Goal: Information Seeking & Learning: Check status

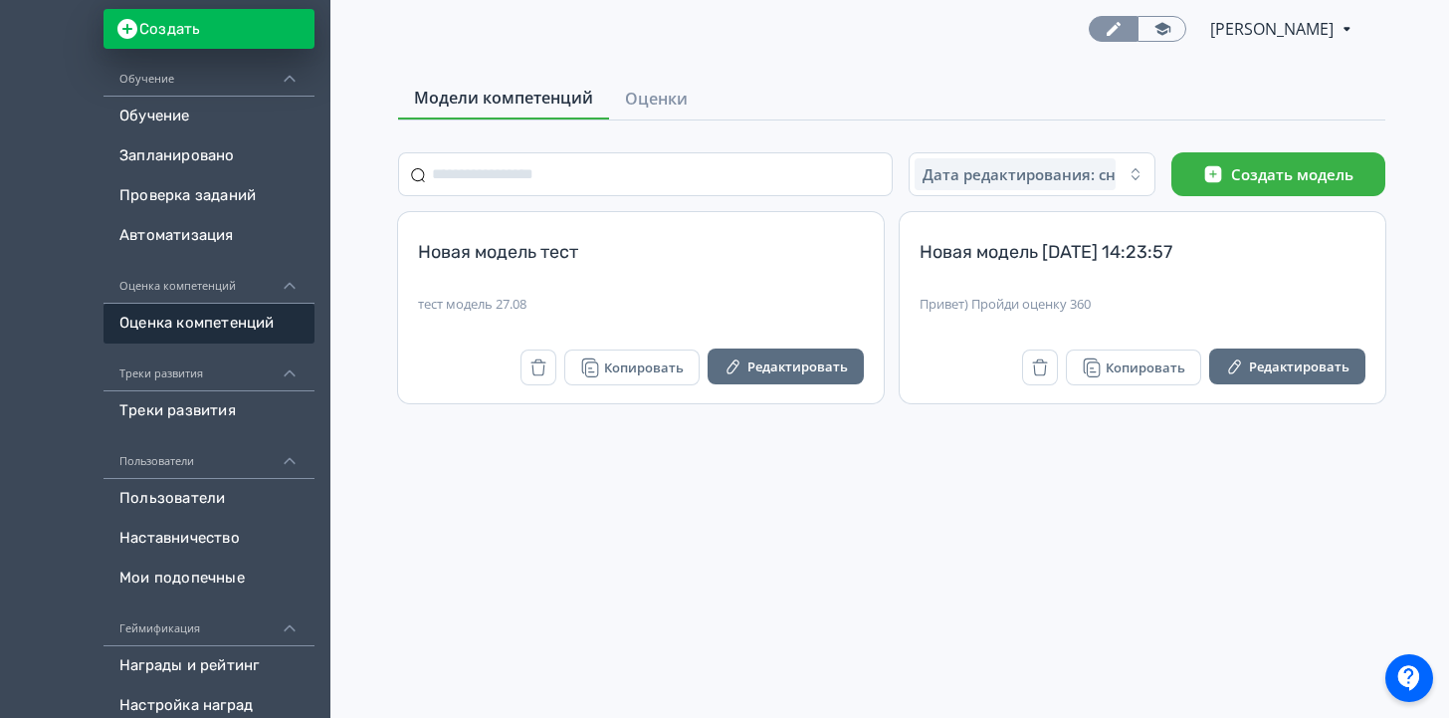
scroll to position [151, 0]
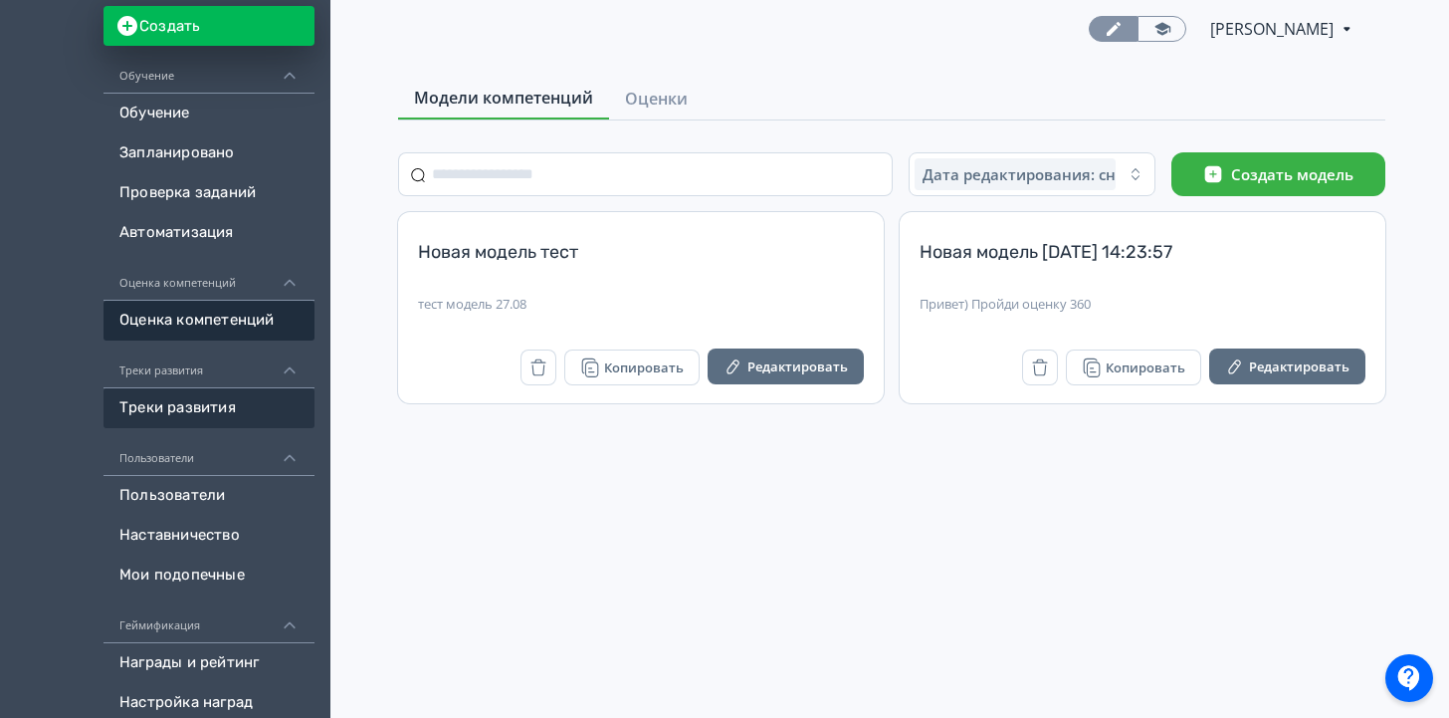
click at [206, 406] on link "Треки развития" at bounding box center [209, 408] width 211 height 40
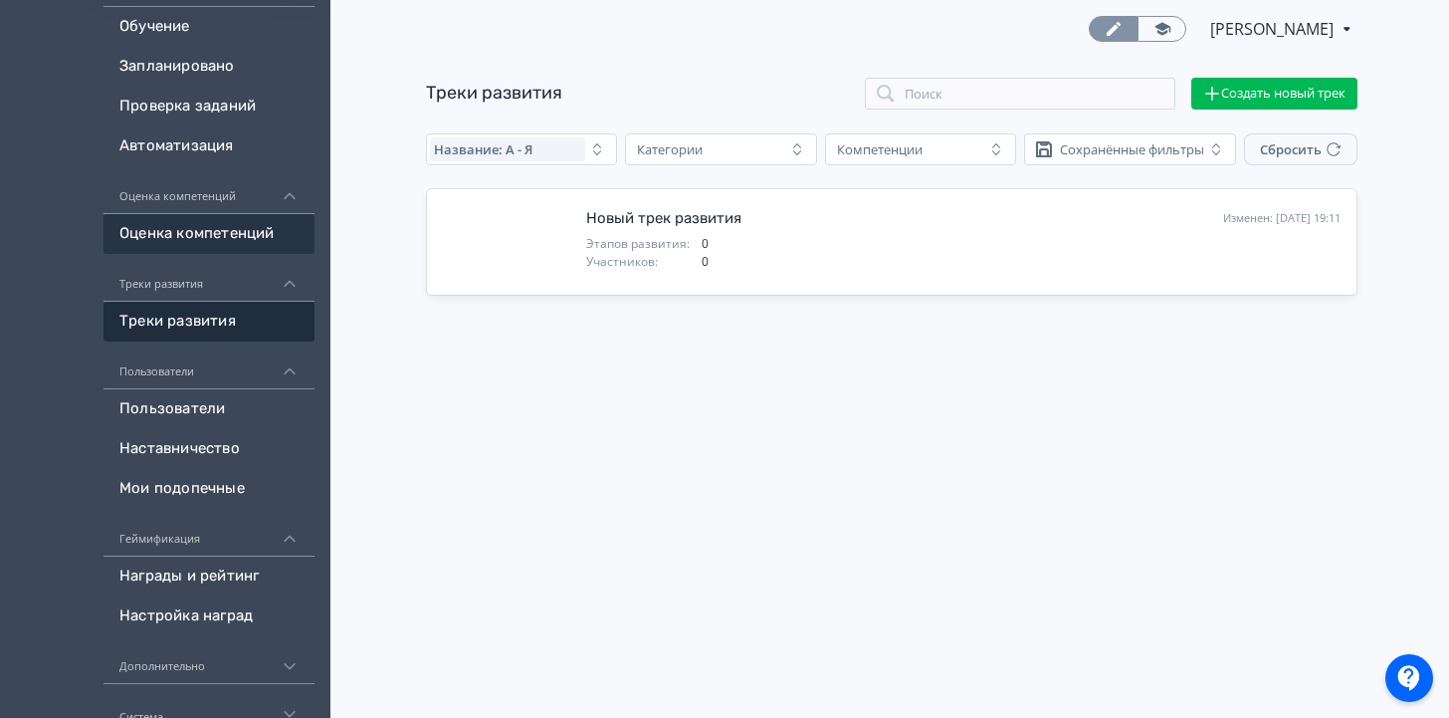
scroll to position [264, 0]
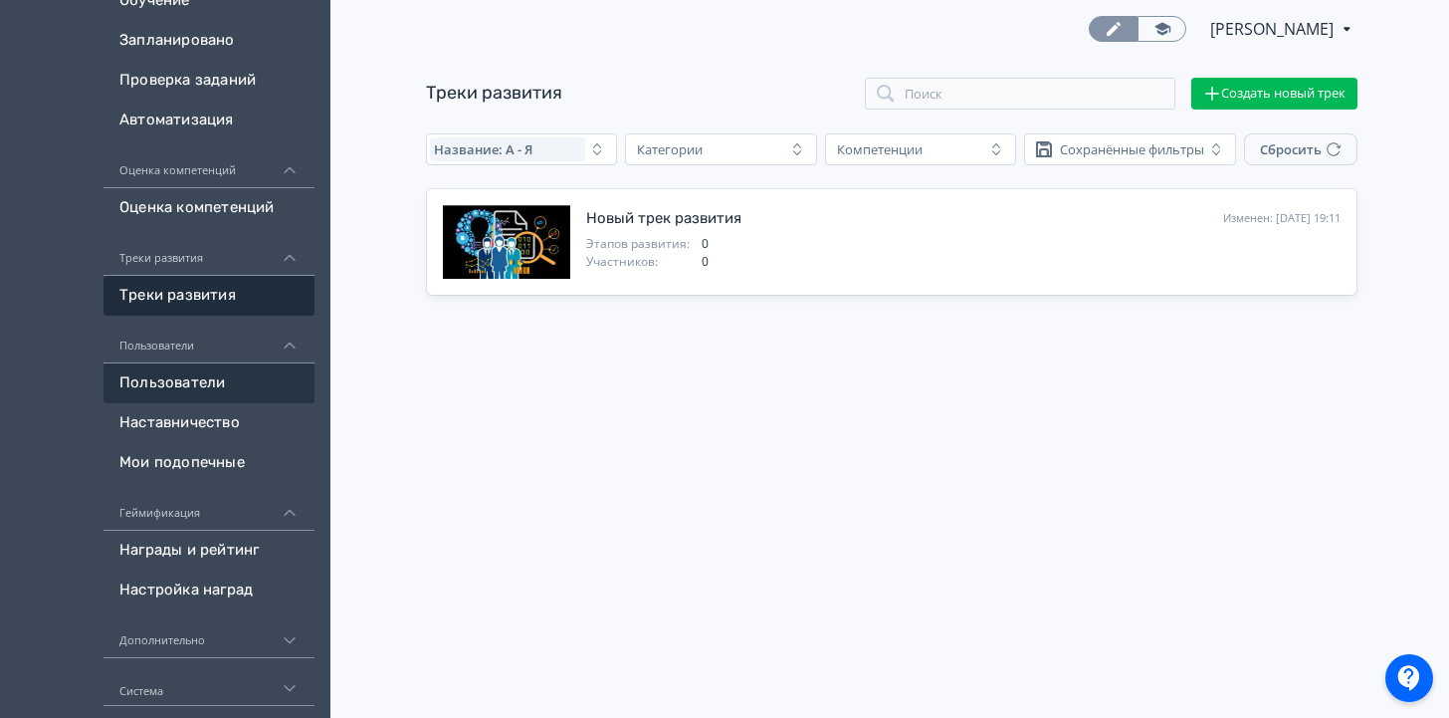
click at [182, 368] on link "Пользователи" at bounding box center [209, 383] width 211 height 40
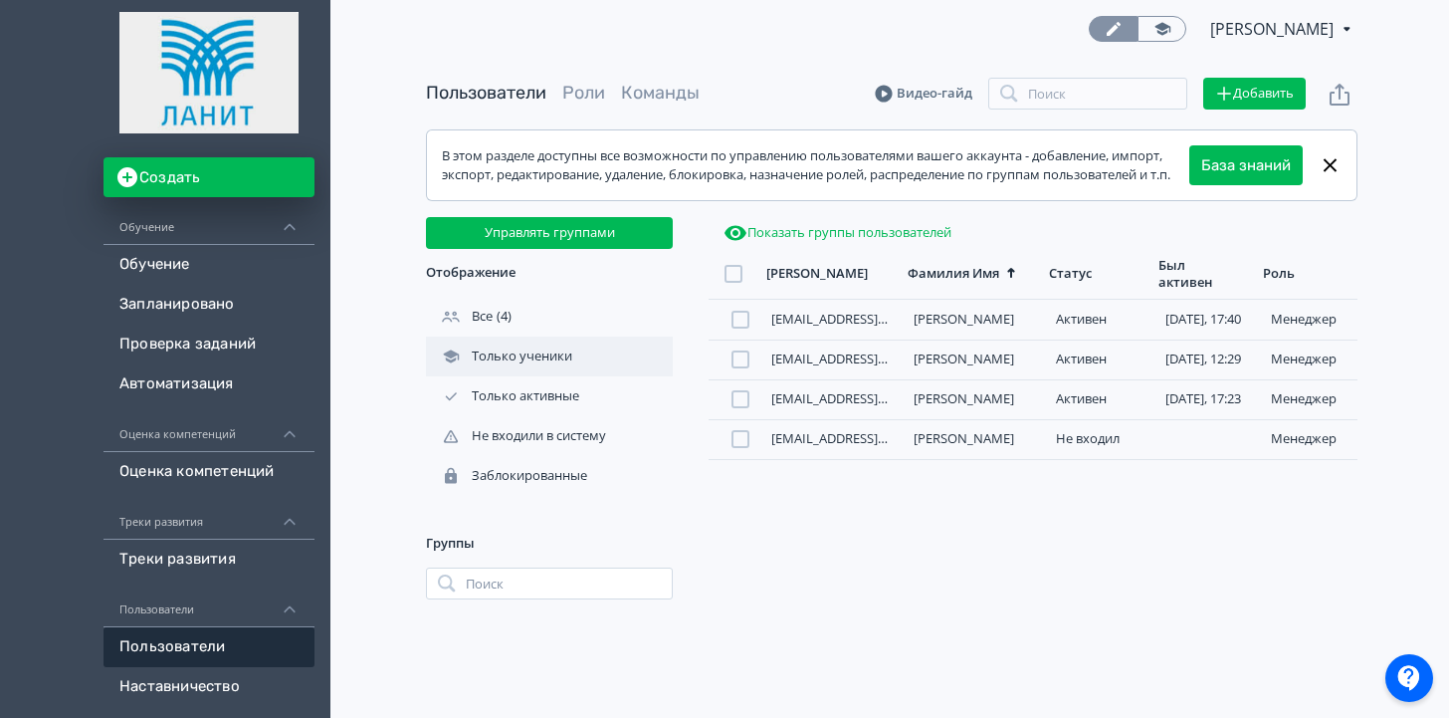
click at [476, 365] on div "Только ученики" at bounding box center [501, 356] width 150 height 18
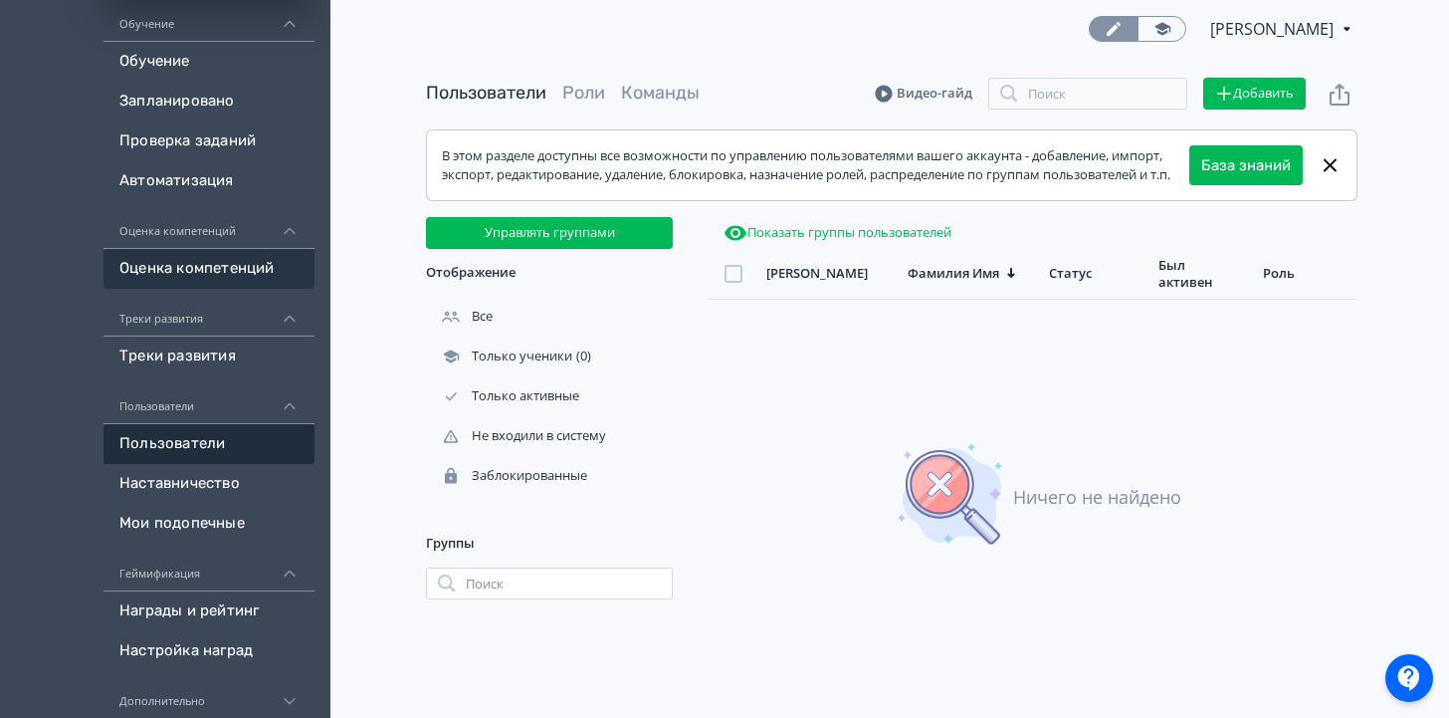
scroll to position [264, 0]
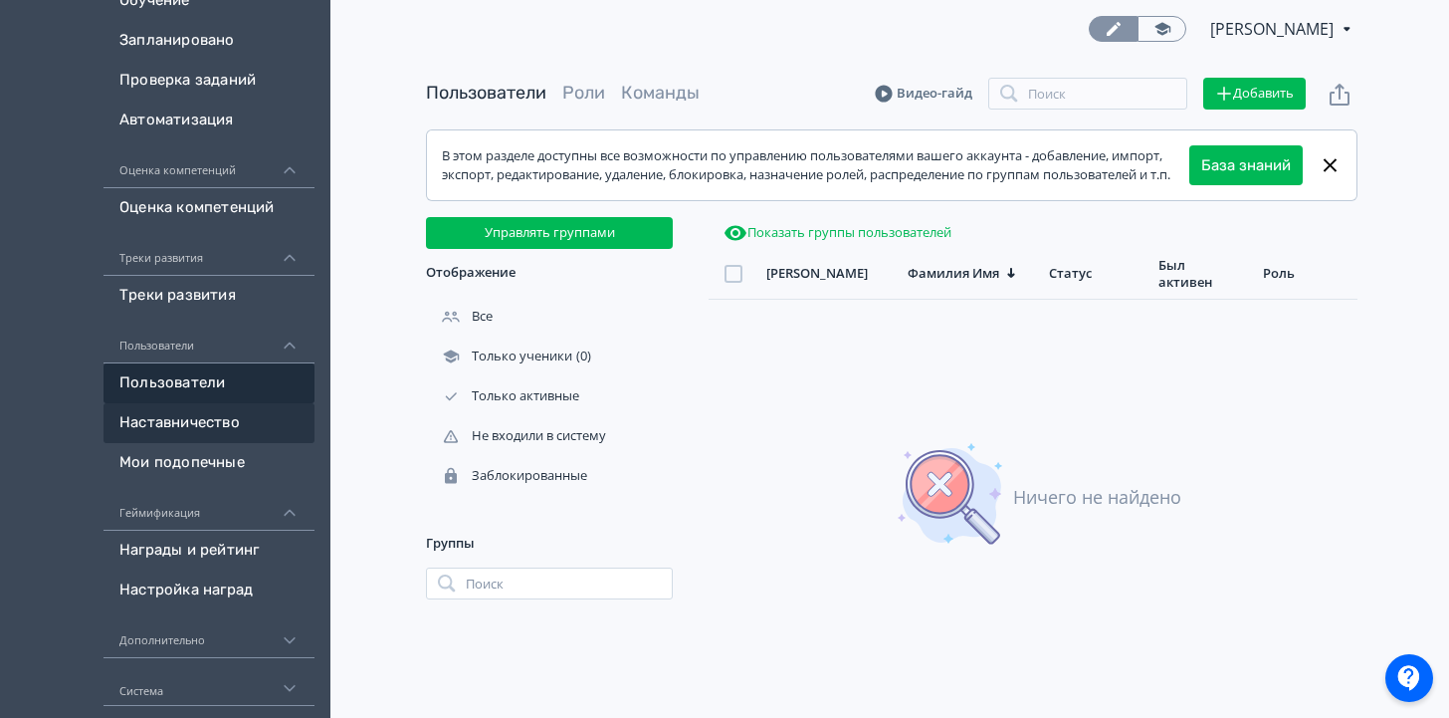
click at [218, 428] on link "Наставничество" at bounding box center [209, 423] width 211 height 40
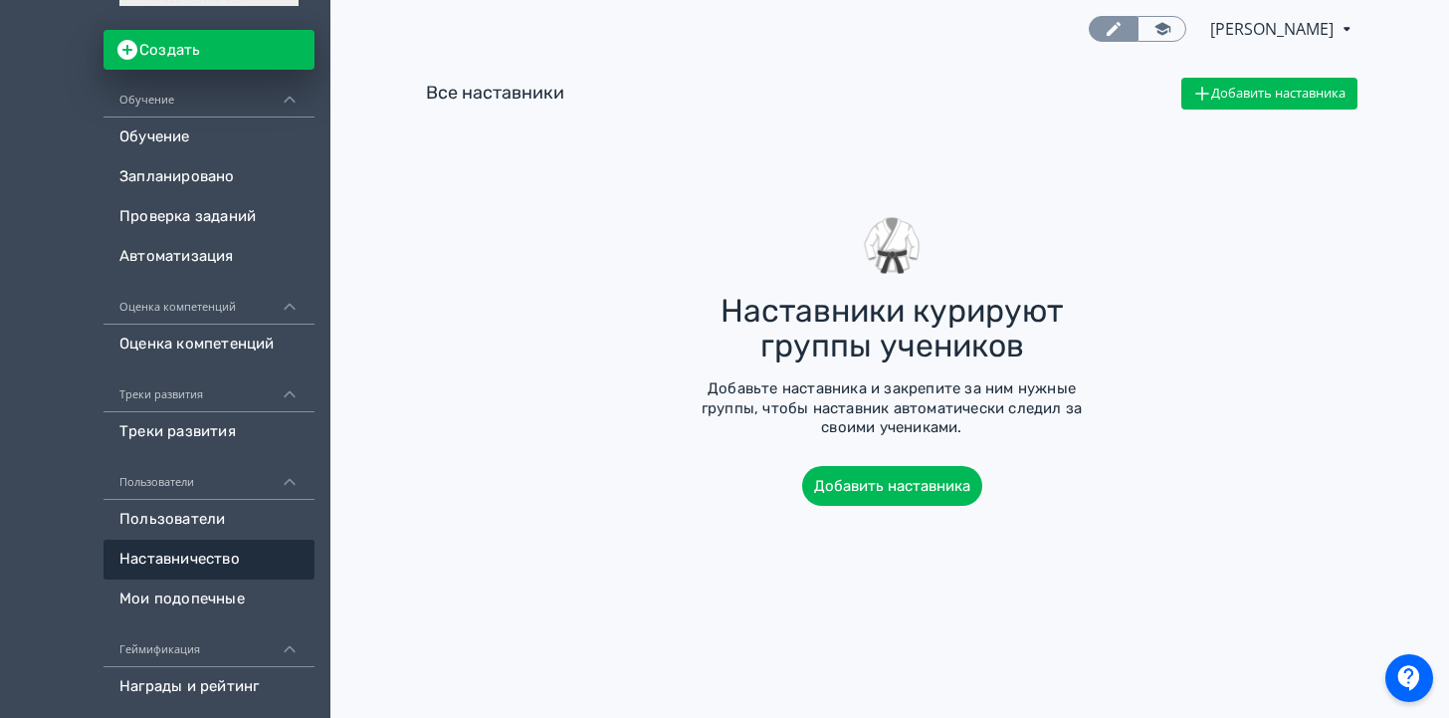
scroll to position [264, 0]
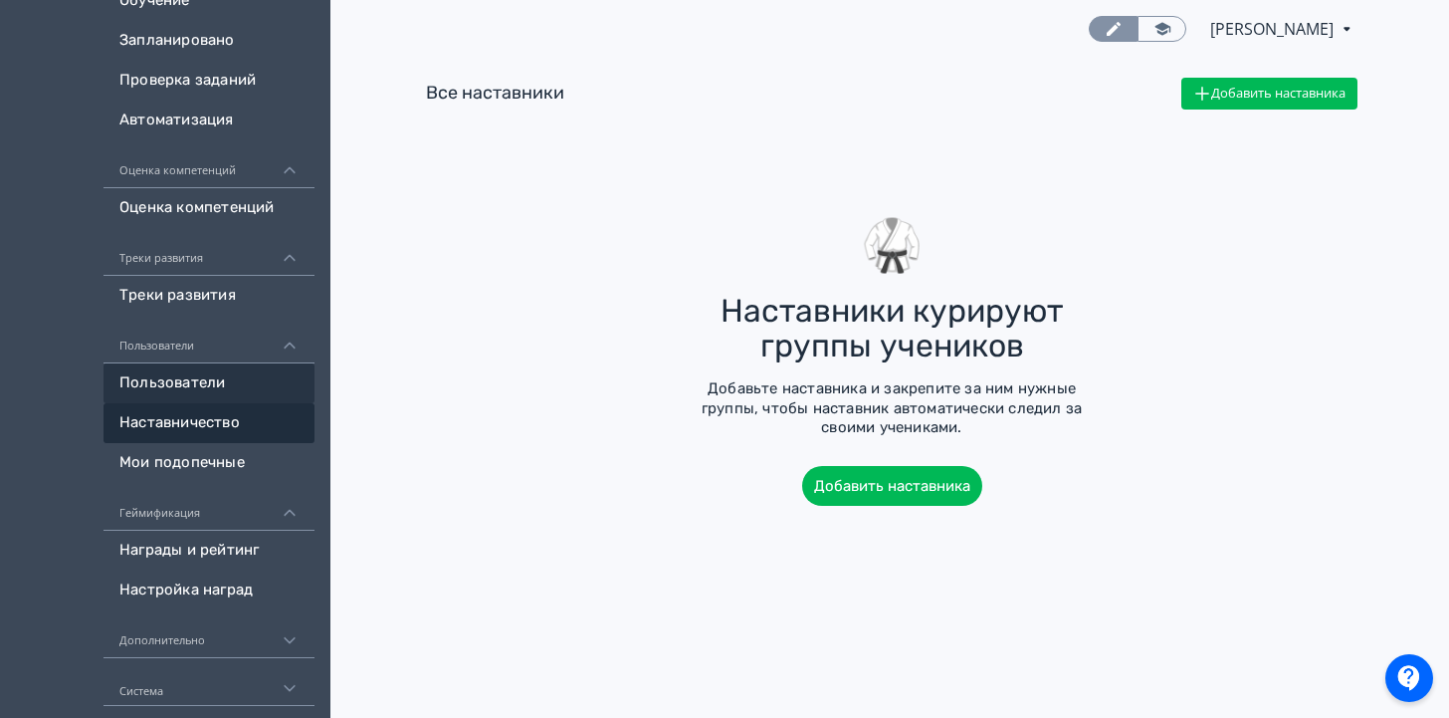
click at [197, 387] on link "Пользователи" at bounding box center [209, 383] width 211 height 40
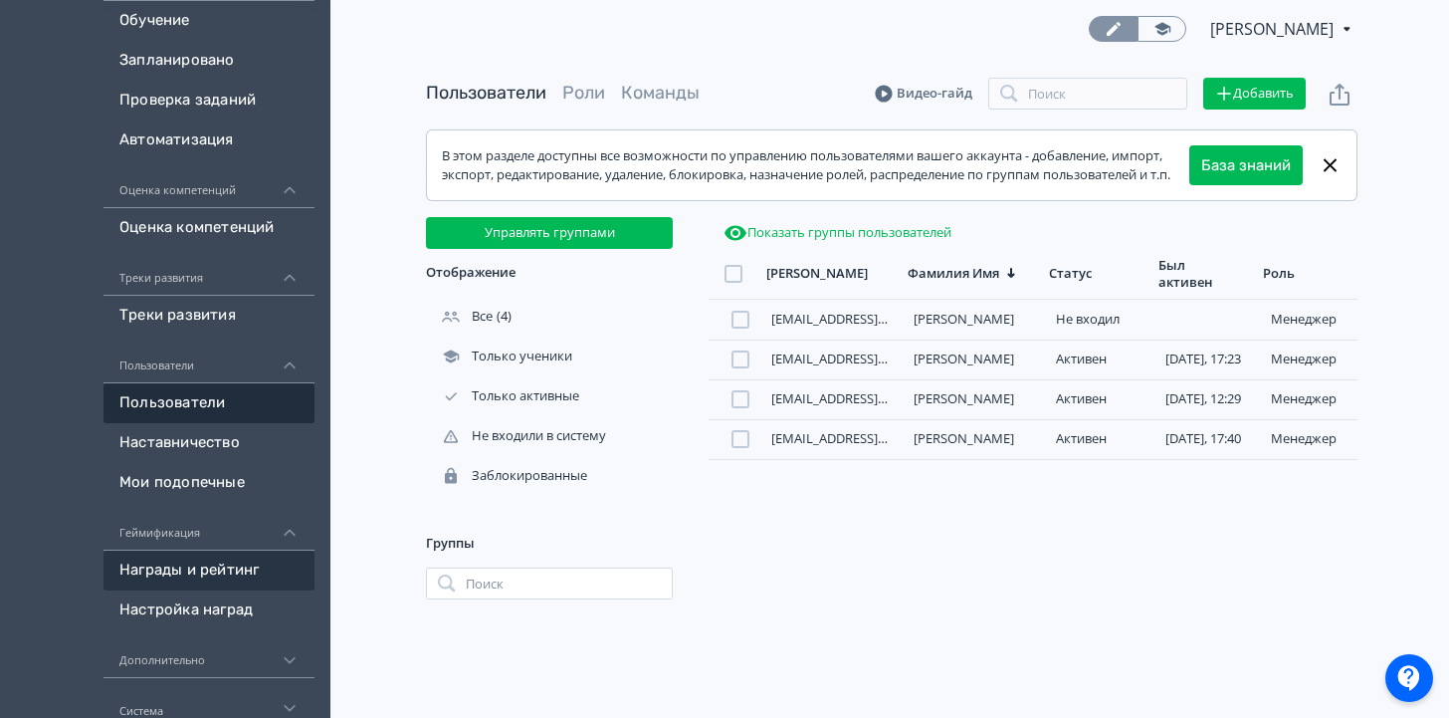
scroll to position [264, 0]
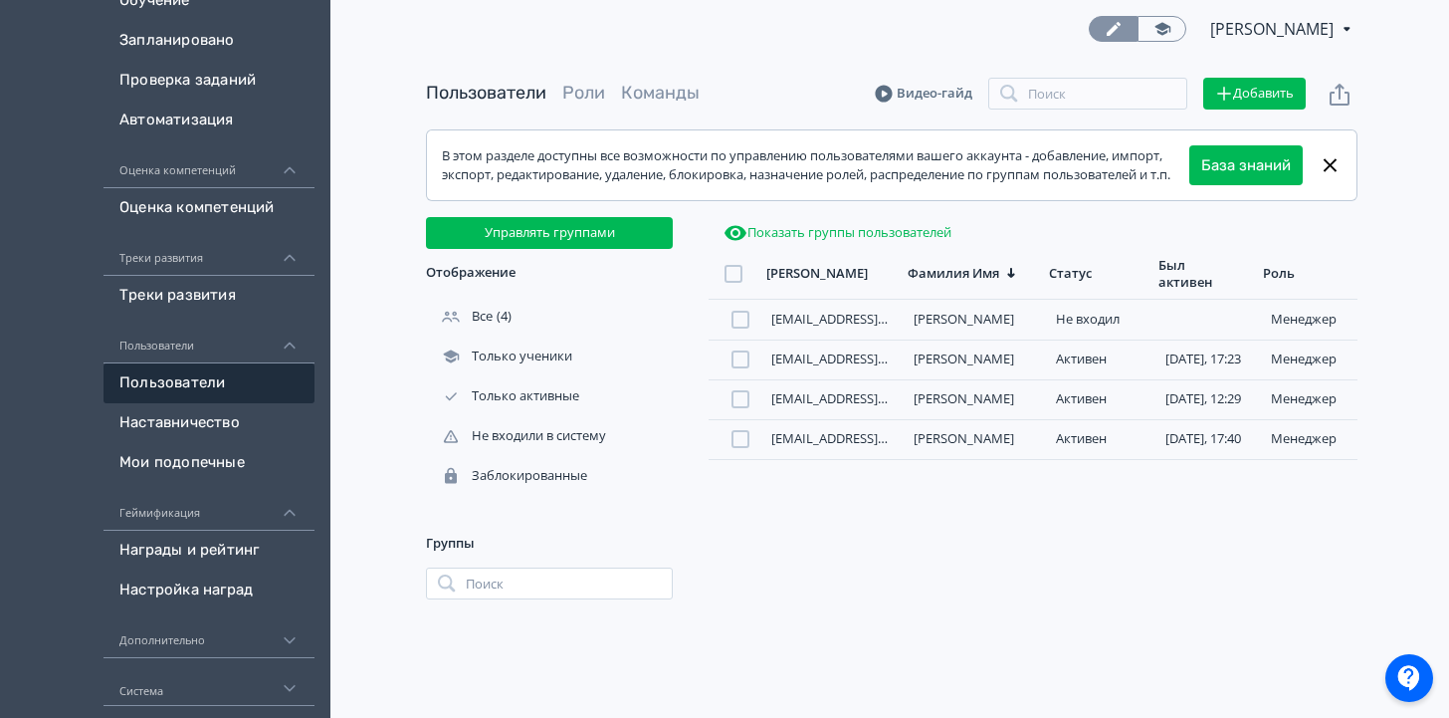
click at [243, 630] on div "Дополнительно" at bounding box center [209, 634] width 211 height 48
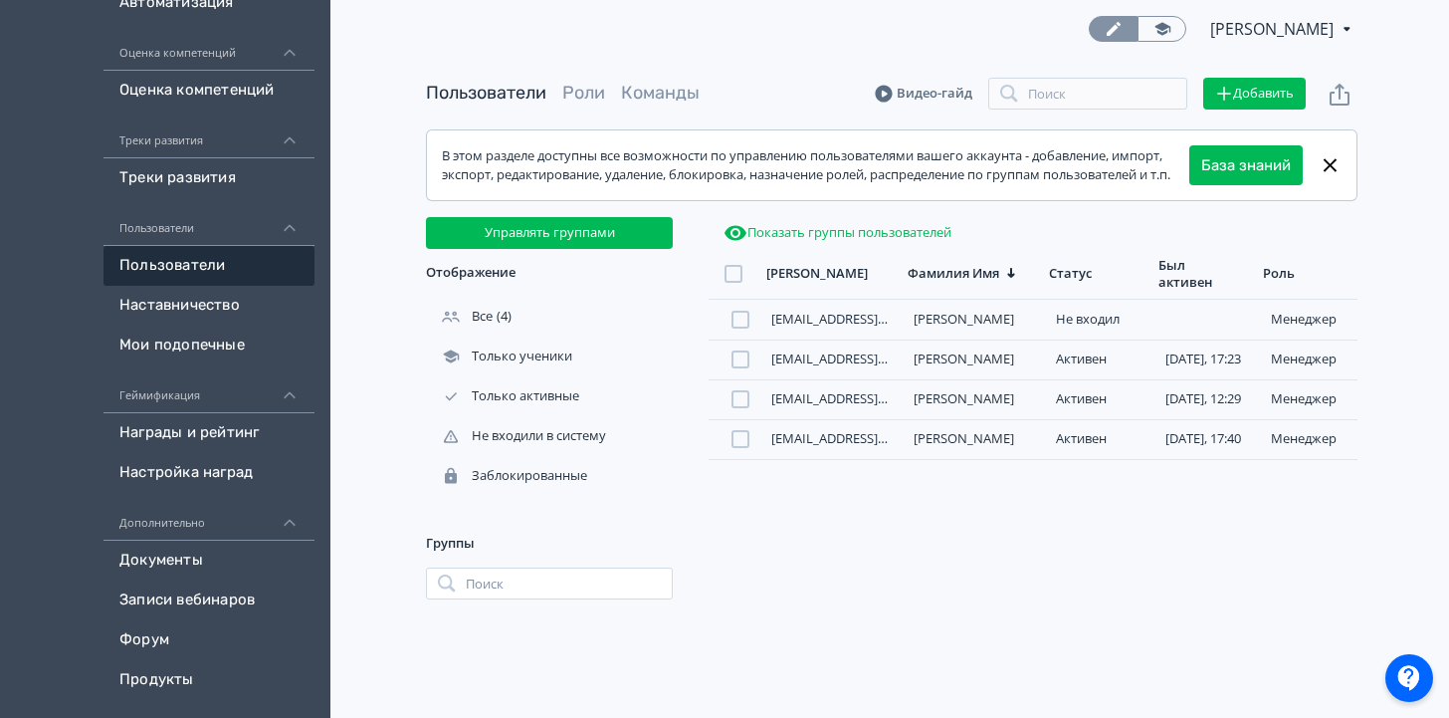
scroll to position [423, 0]
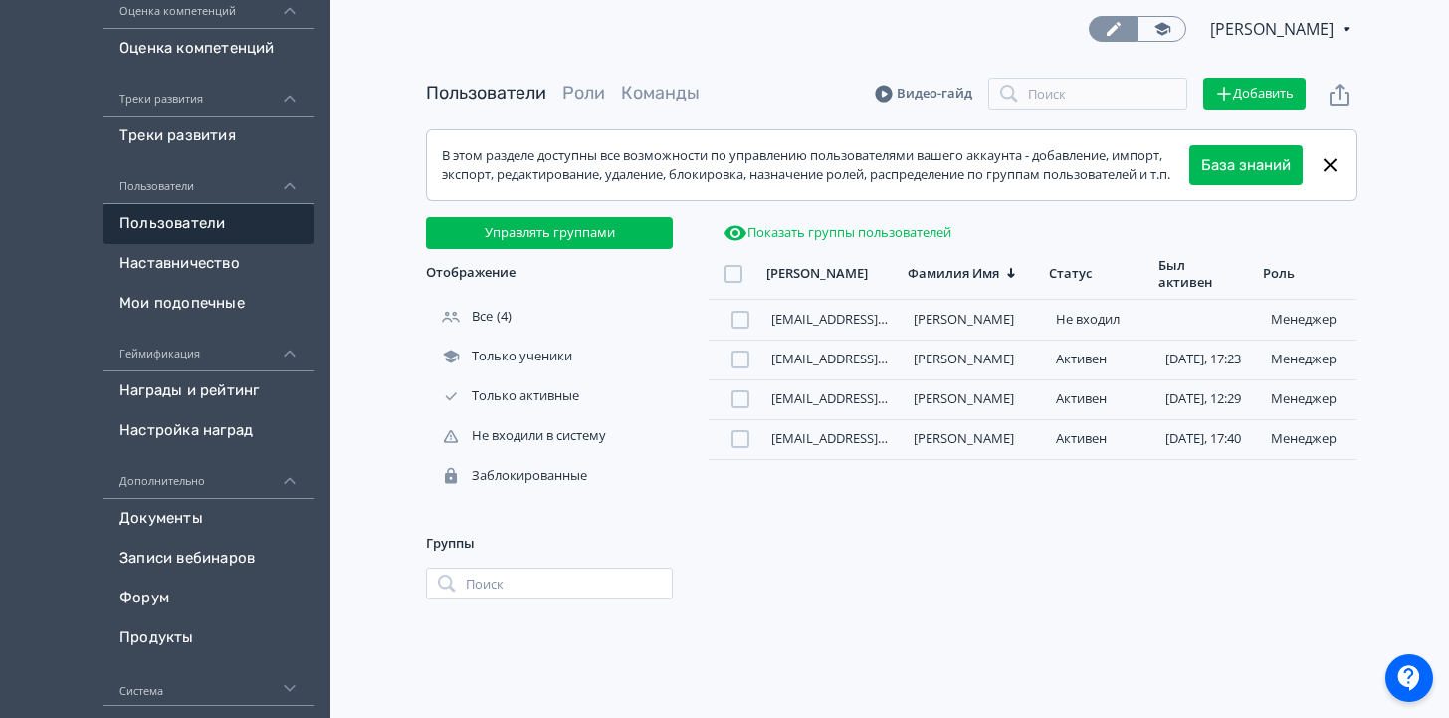
click at [224, 689] on div "Система" at bounding box center [209, 682] width 211 height 48
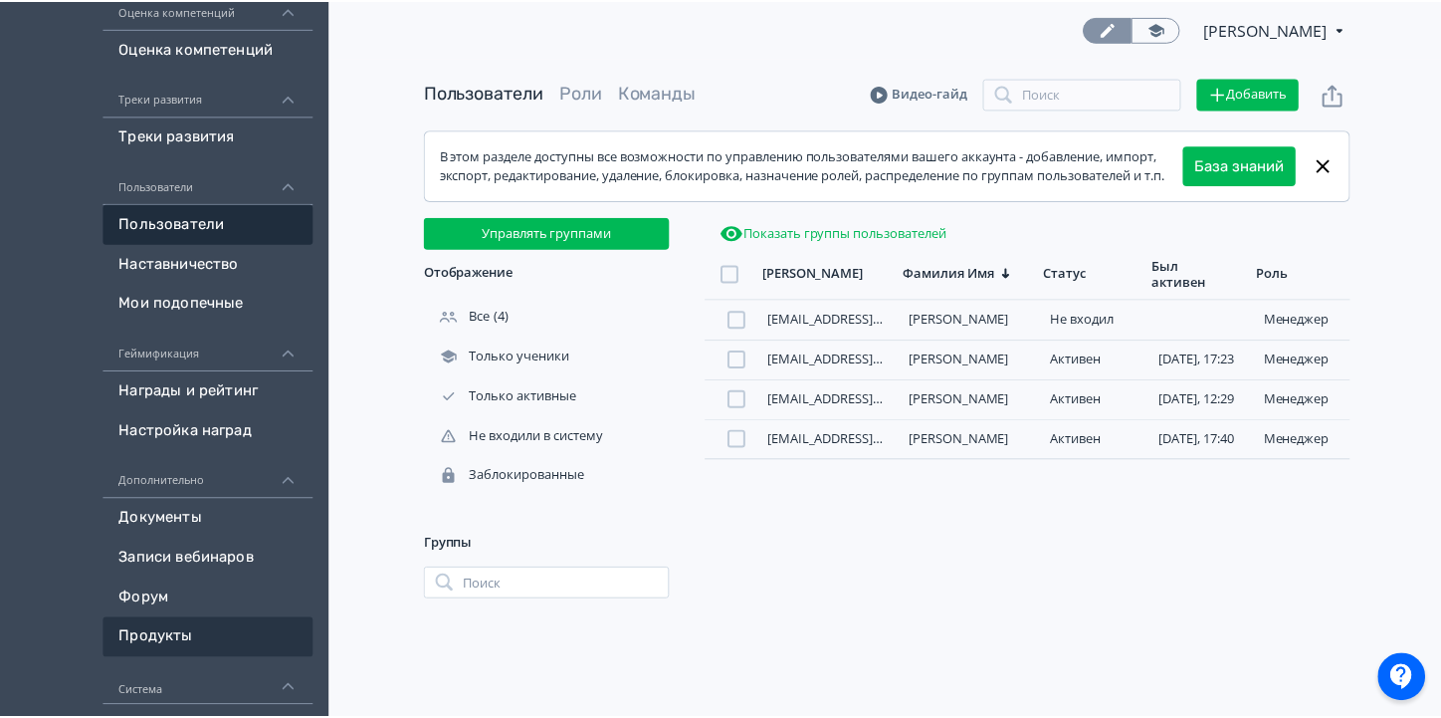
scroll to position [582, 0]
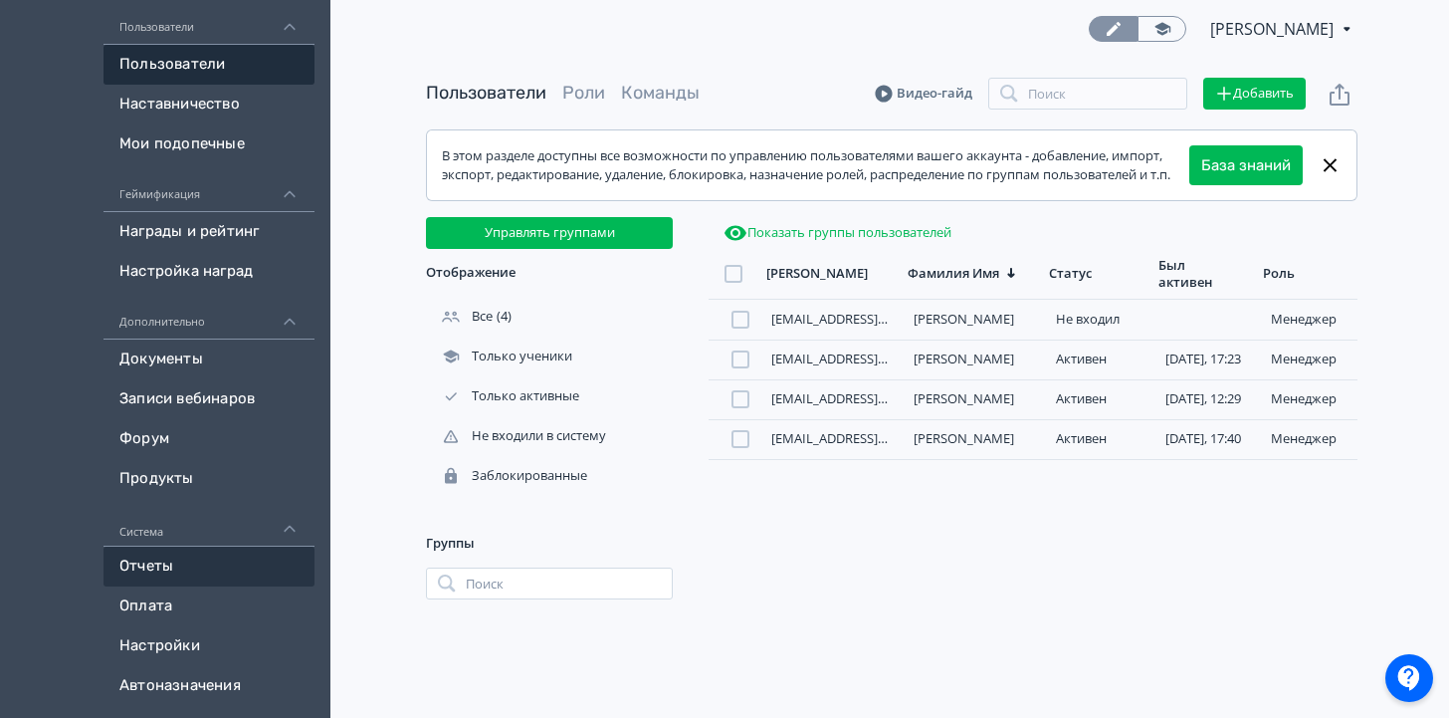
click at [159, 571] on link "Отчеты" at bounding box center [209, 566] width 211 height 40
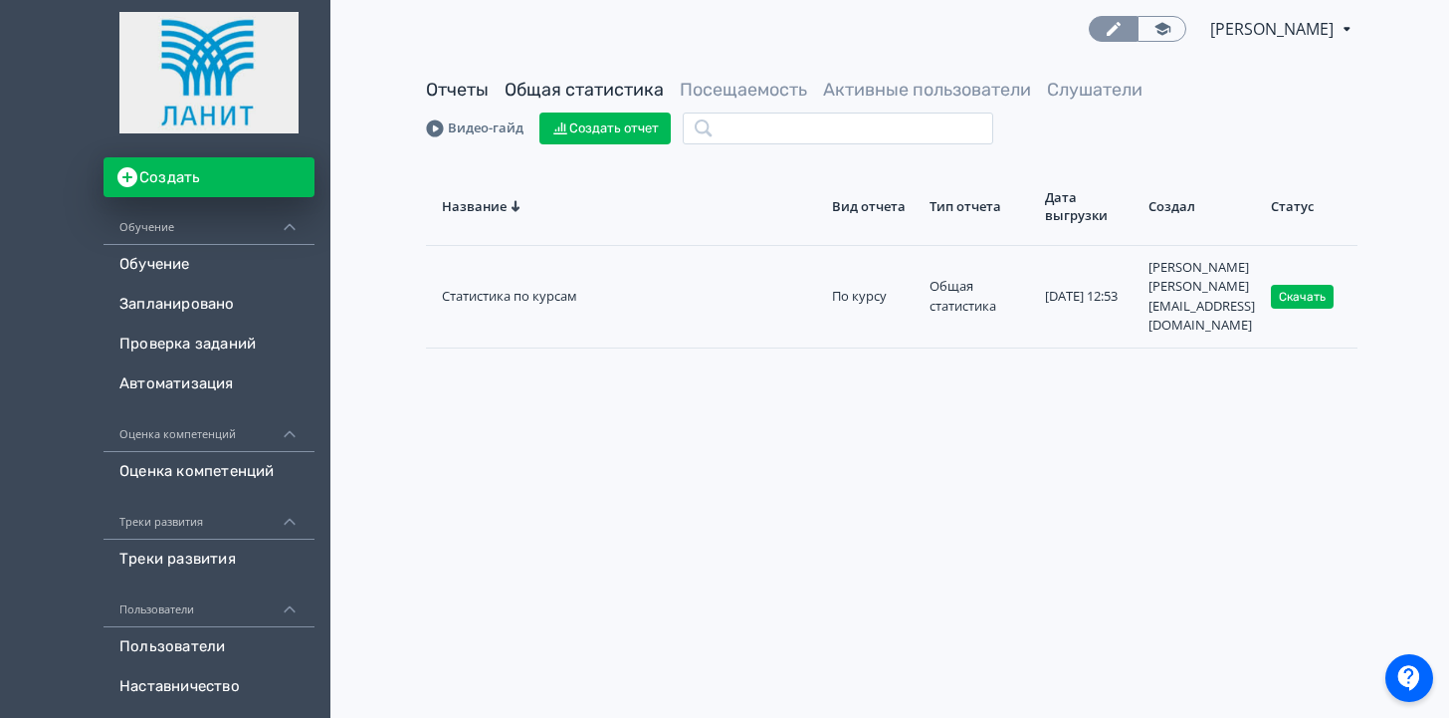
click at [581, 85] on link "Общая статистика" at bounding box center [584, 90] width 159 height 22
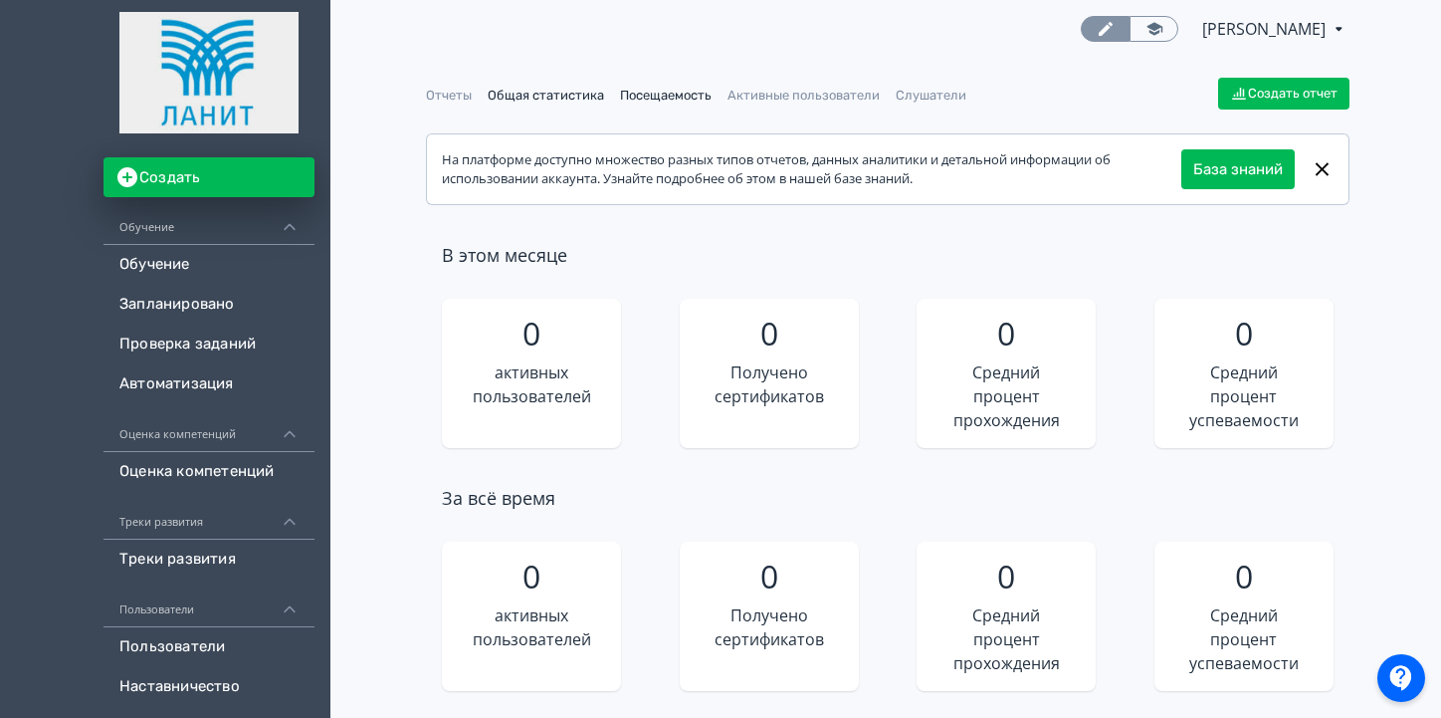
click at [678, 88] on link "Посещаемость" at bounding box center [666, 95] width 92 height 15
